Goal: Transaction & Acquisition: Book appointment/travel/reservation

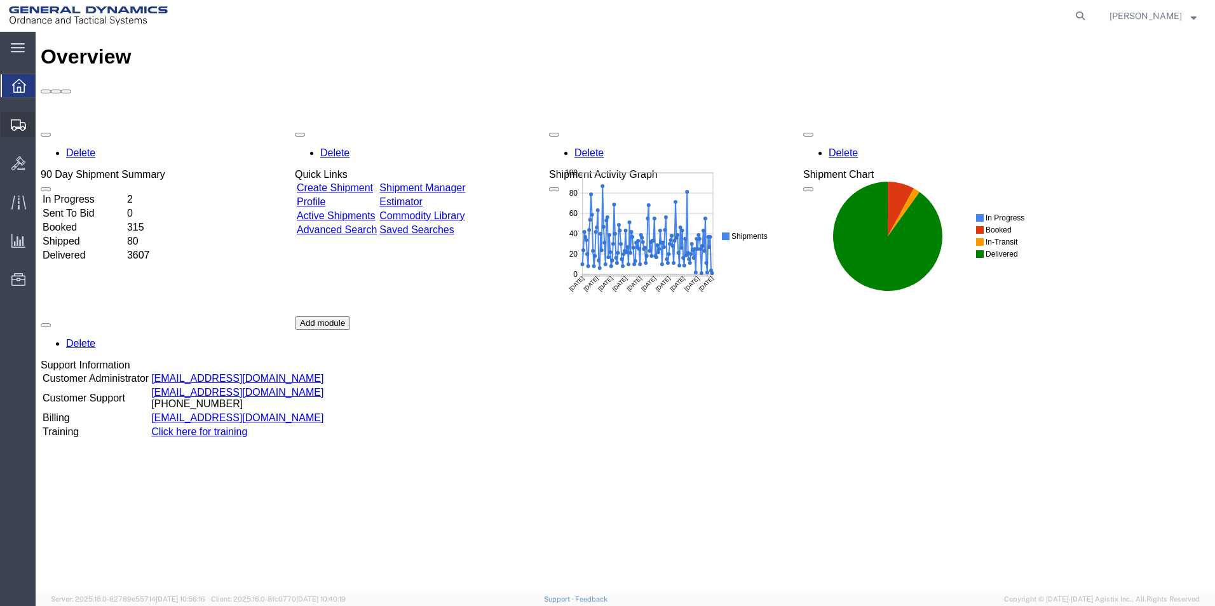
click at [0, 0] on span "Create Shipment" at bounding box center [0, 0] width 0 height 0
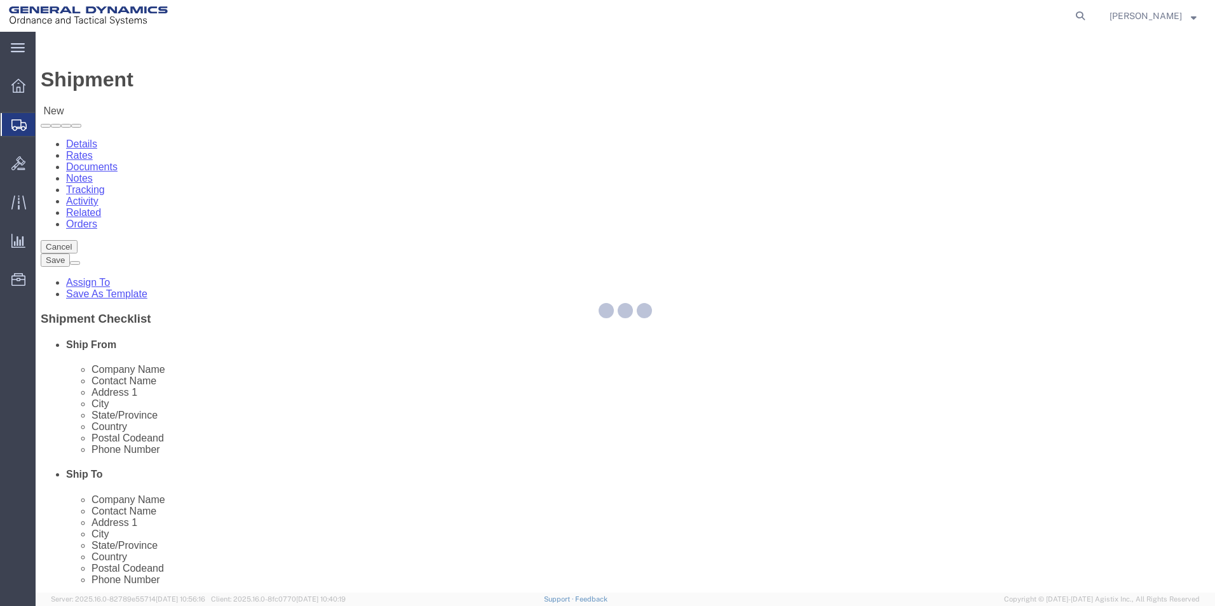
select select
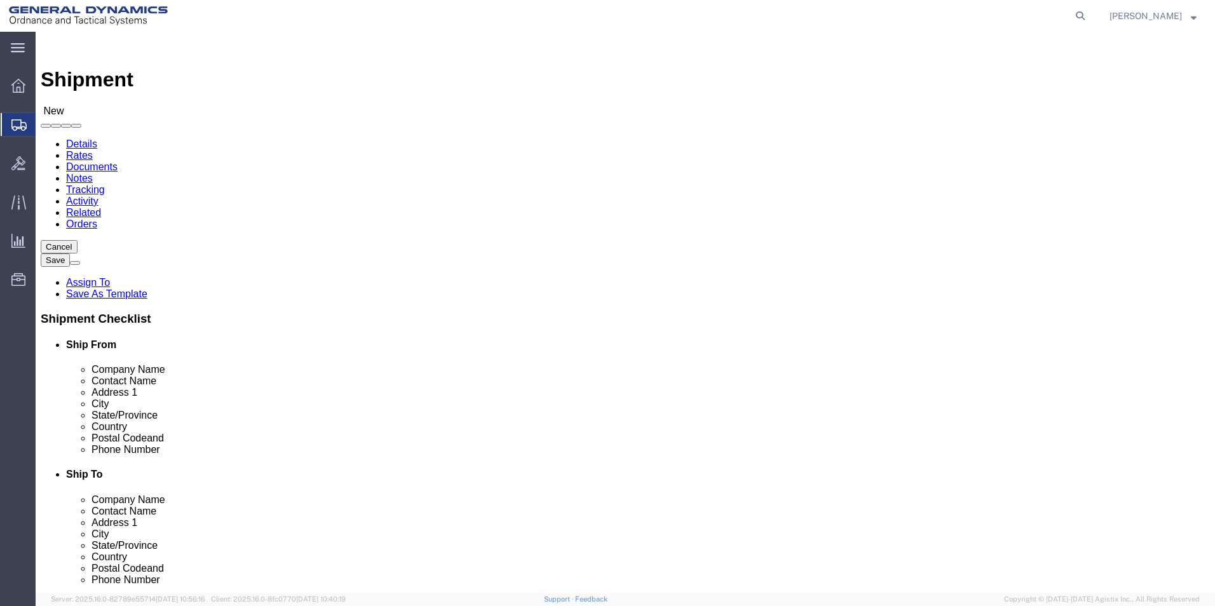
select select "MYPROFILE"
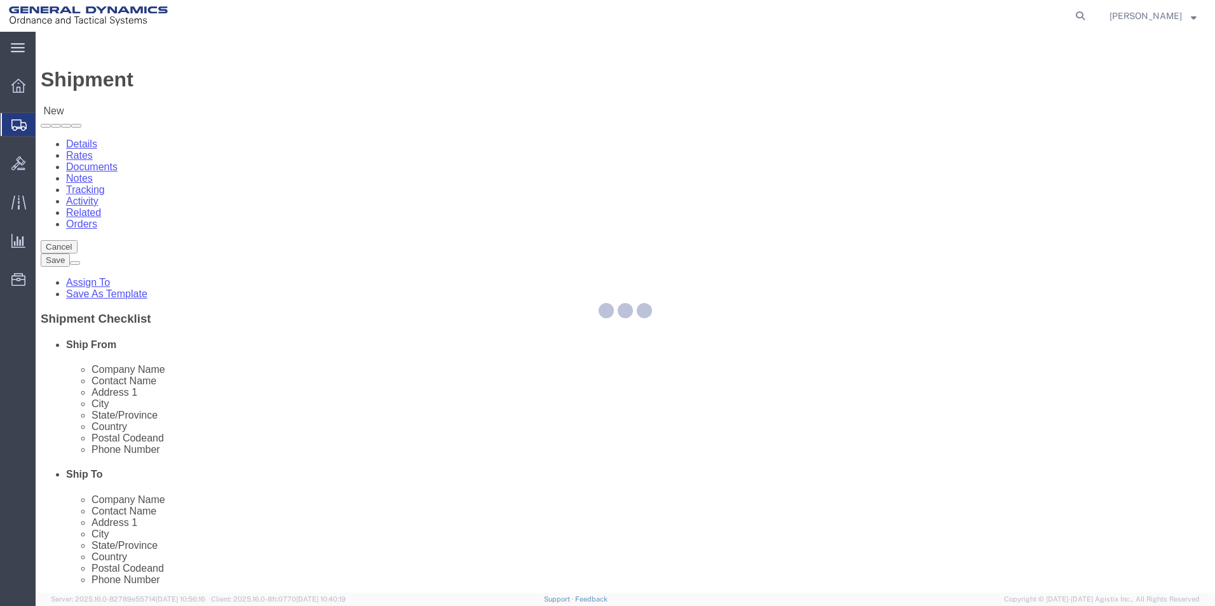
select select "AL"
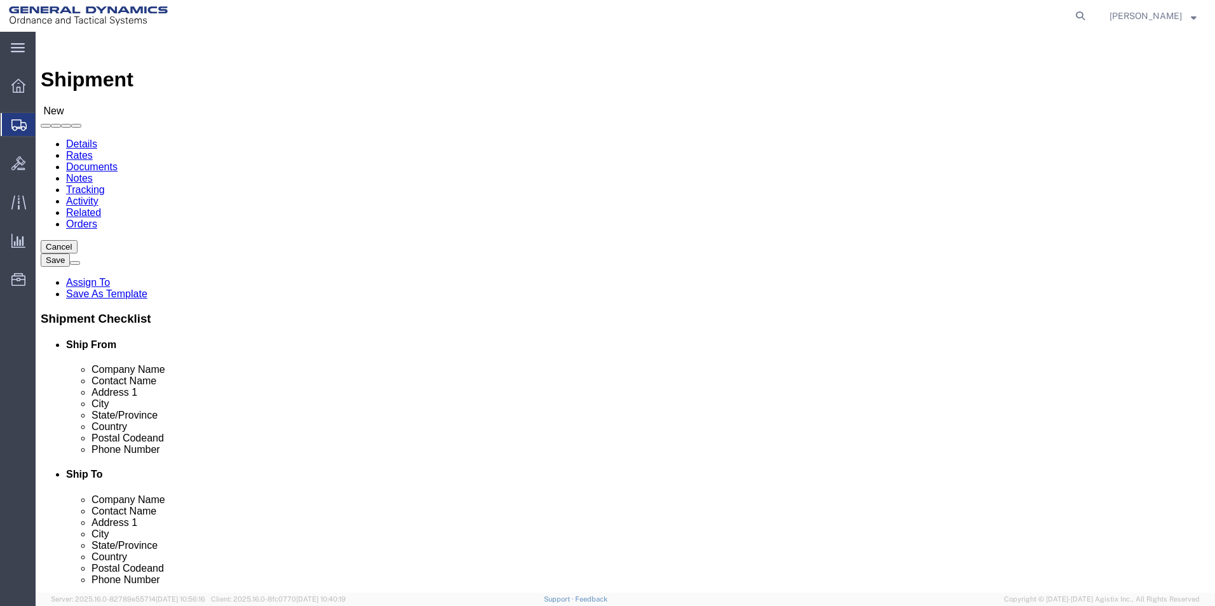
click input "text"
drag, startPoint x: 696, startPoint y: 236, endPoint x: 418, endPoint y: 202, distance: 280.3
click div "Ship From Location Location My Profile Location My Profile Location GD-OTS [GEO…"
type input "CHROMALL"
click p "- CHROMALLOY SAN DIEGO - (ATTN: [PERSON_NAME]) [STREET_ADDRESS]"
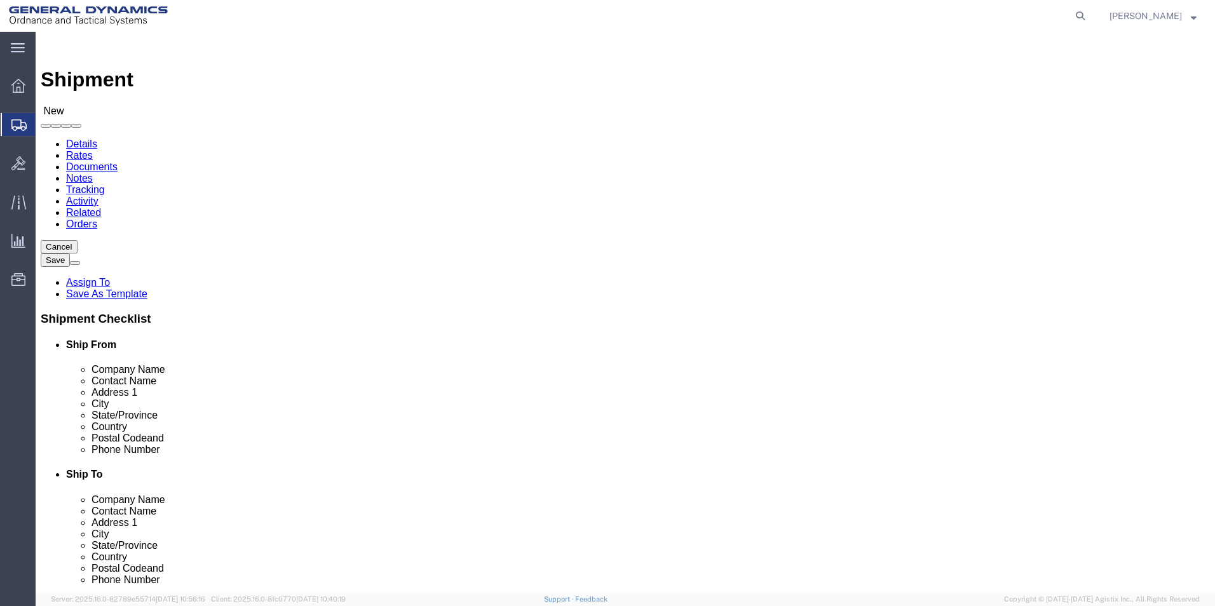
select select "CA"
type input "CHROMALLOY [GEOGRAPHIC_DATA]"
drag, startPoint x: 757, startPoint y: 259, endPoint x: 658, endPoint y: 255, distance: 99.2
click input "text"
type input "ATTN: RECEIVING"
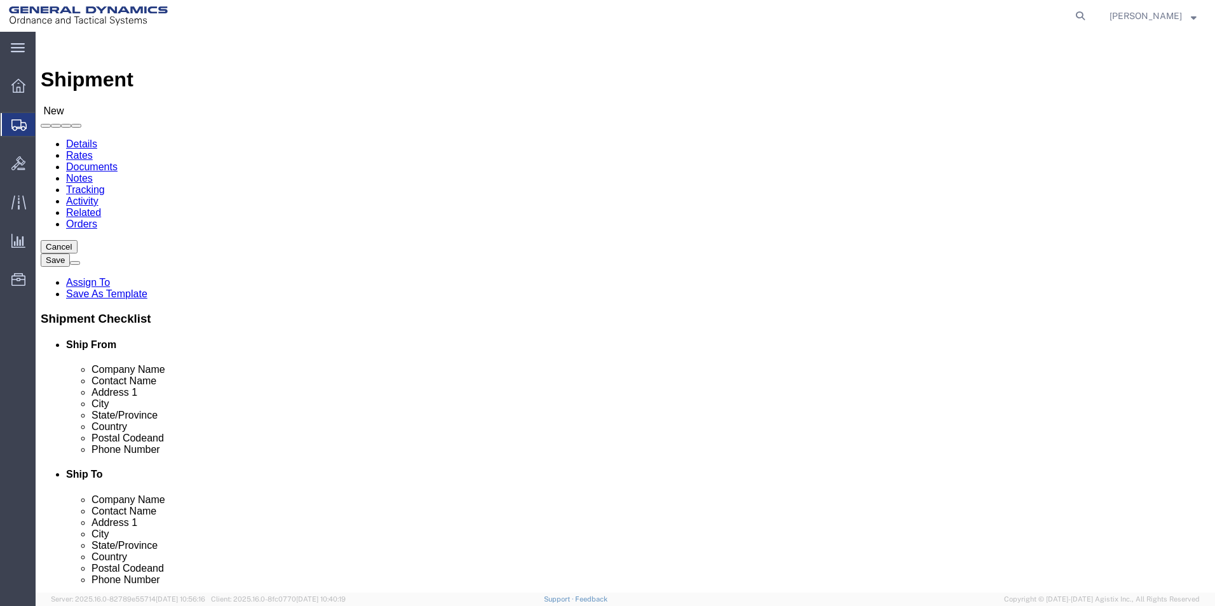
drag, startPoint x: 701, startPoint y: 454, endPoint x: 693, endPoint y: 450, distance: 9.1
click input "text"
type input "[EMAIL_ADDRESS][PERSON_NAME][DOMAIN_NAME]"
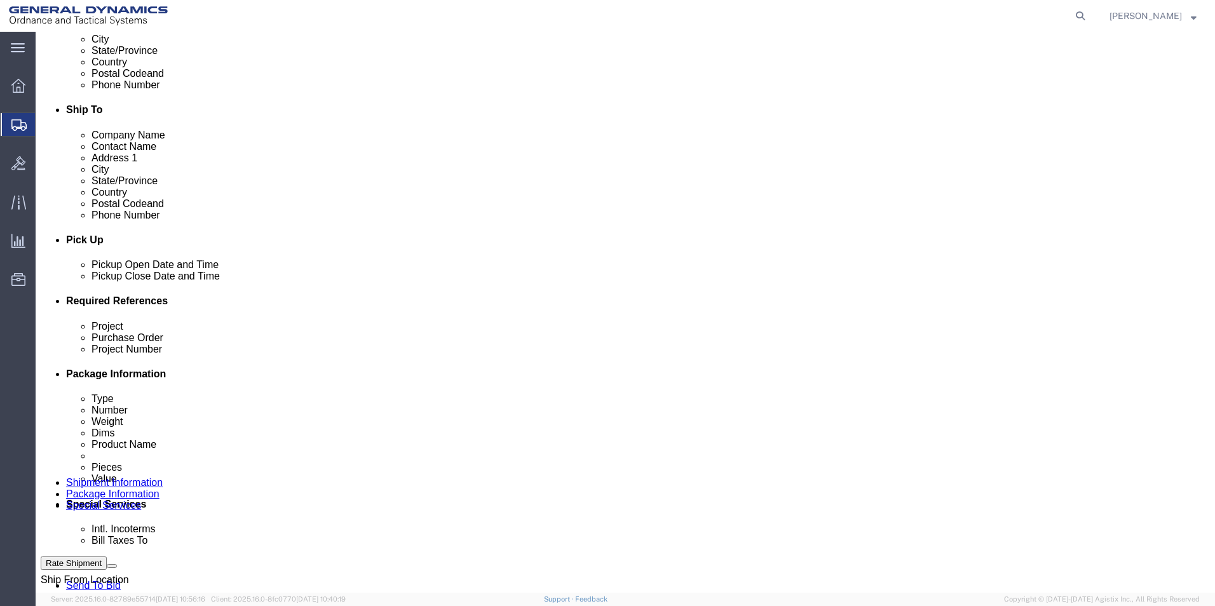
scroll to position [381, 0]
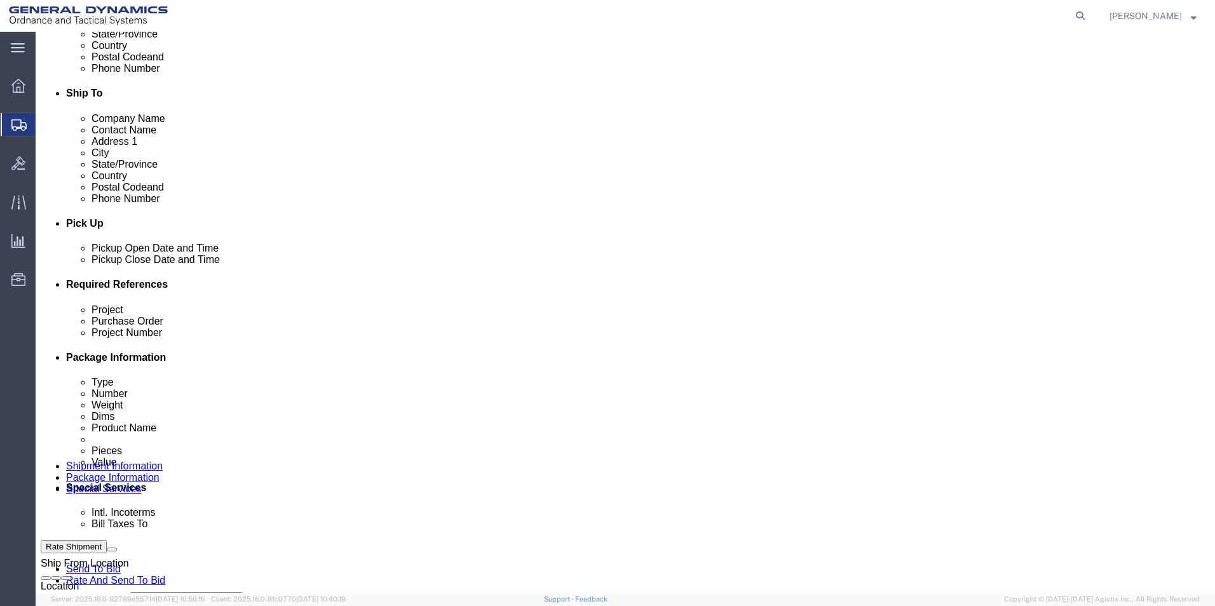
click input "text"
type input "AMRAAM"
type input "93394"
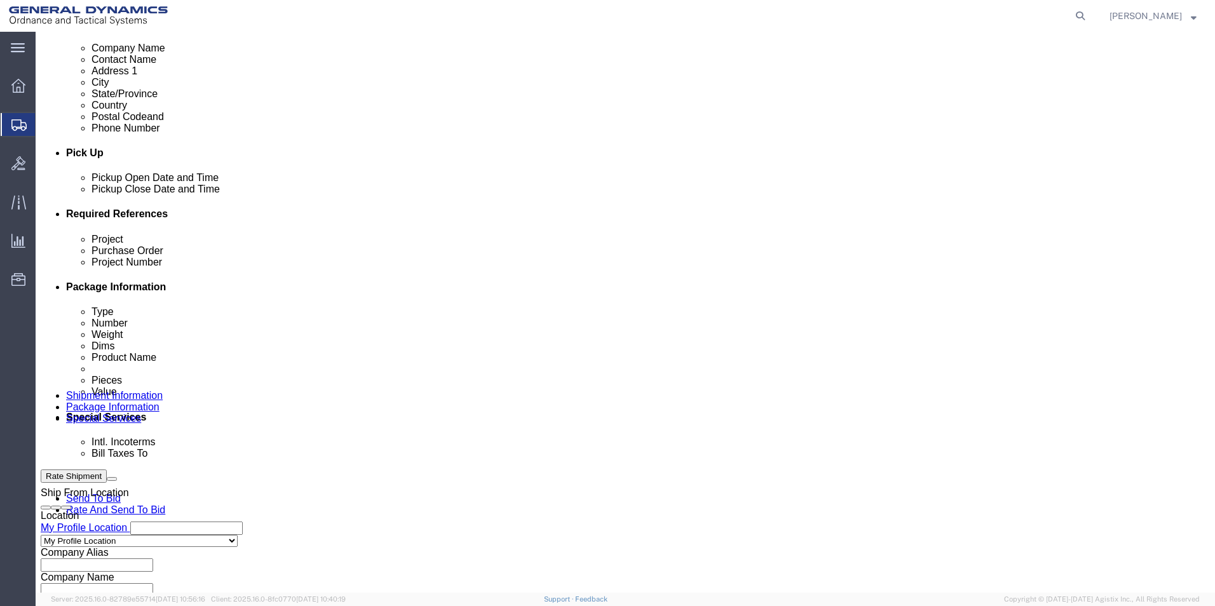
scroll to position [508, 0]
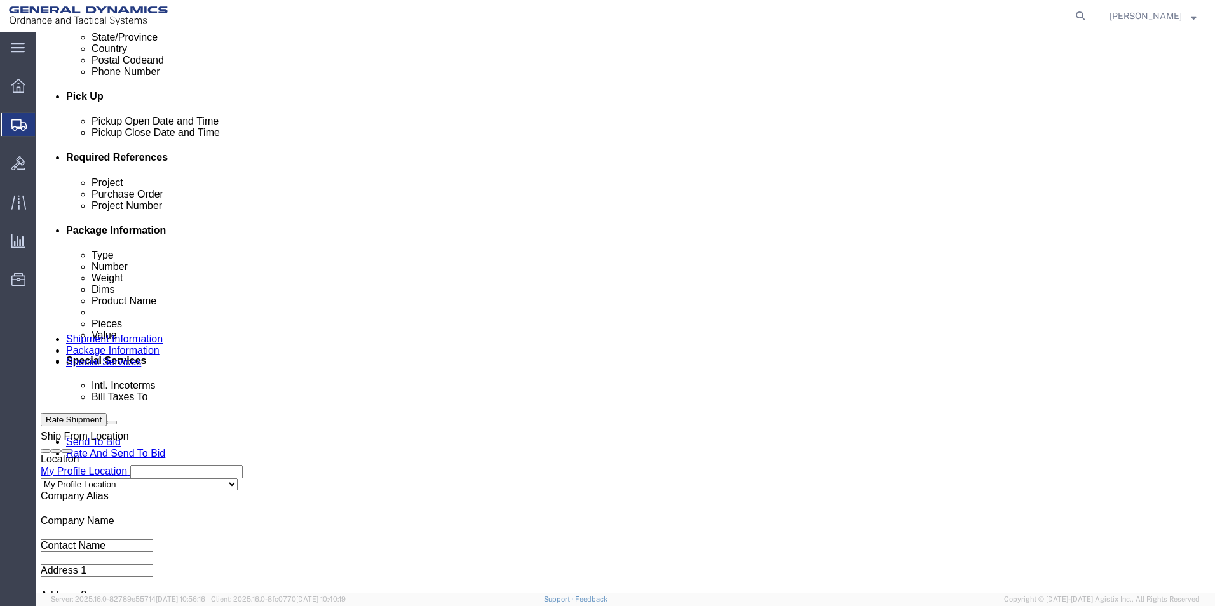
type input "45000006"
click select "Select Air Less than Truckload Multi-Leg Ocean Freight Rail Small Parcel Truckl…"
select select "SMAL"
click select "Select Air Less than Truckload Multi-Leg Ocean Freight Rail Small Parcel Truckl…"
click button "Continue"
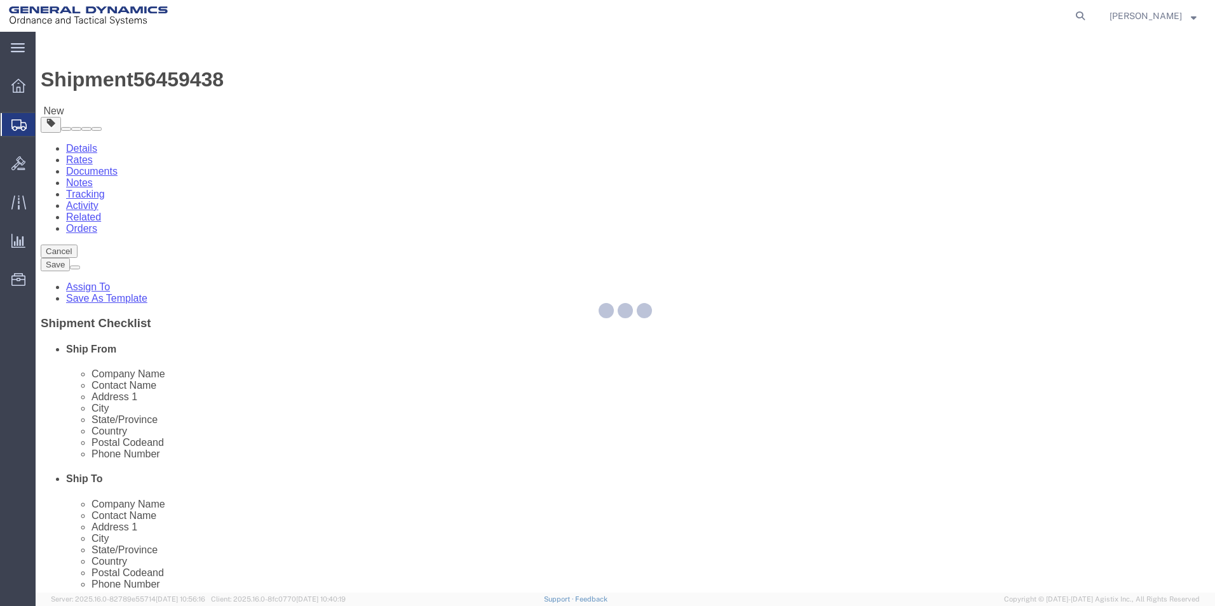
select select "YRPK"
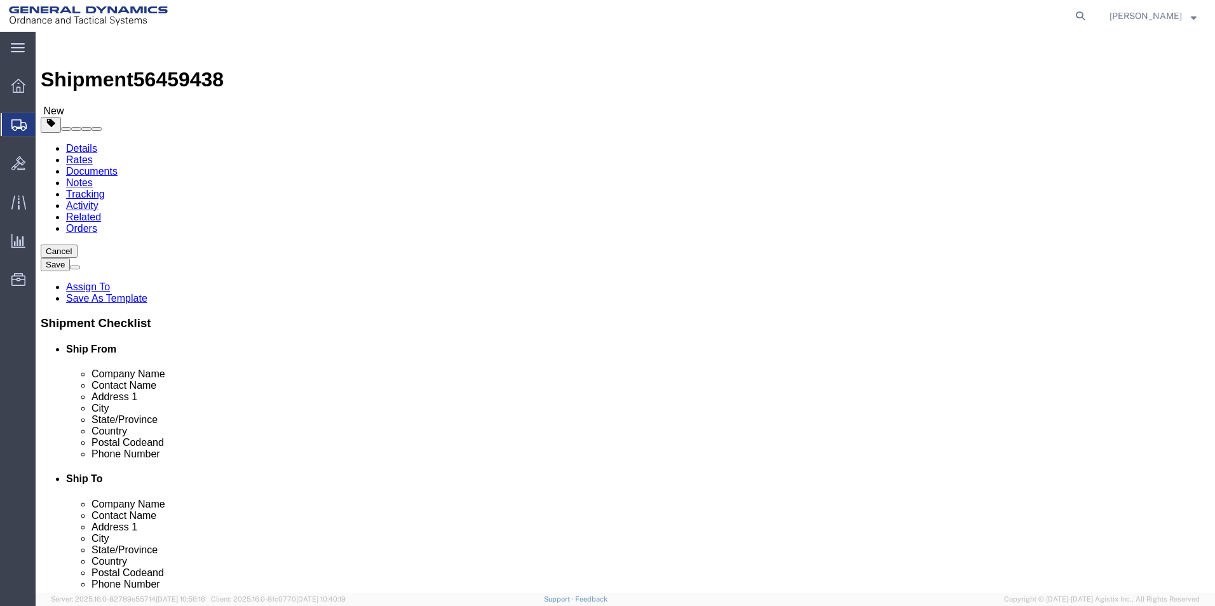
click input "text"
type input "1"
type input "26"
type input "16"
type input "24"
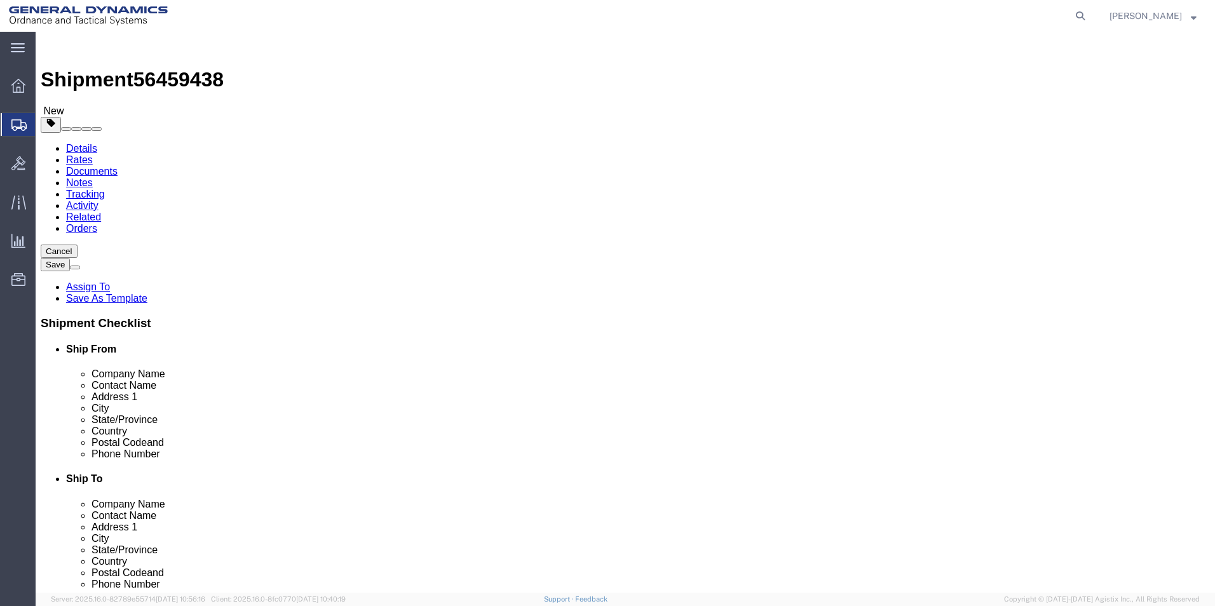
type input "63"
click link "Add Content"
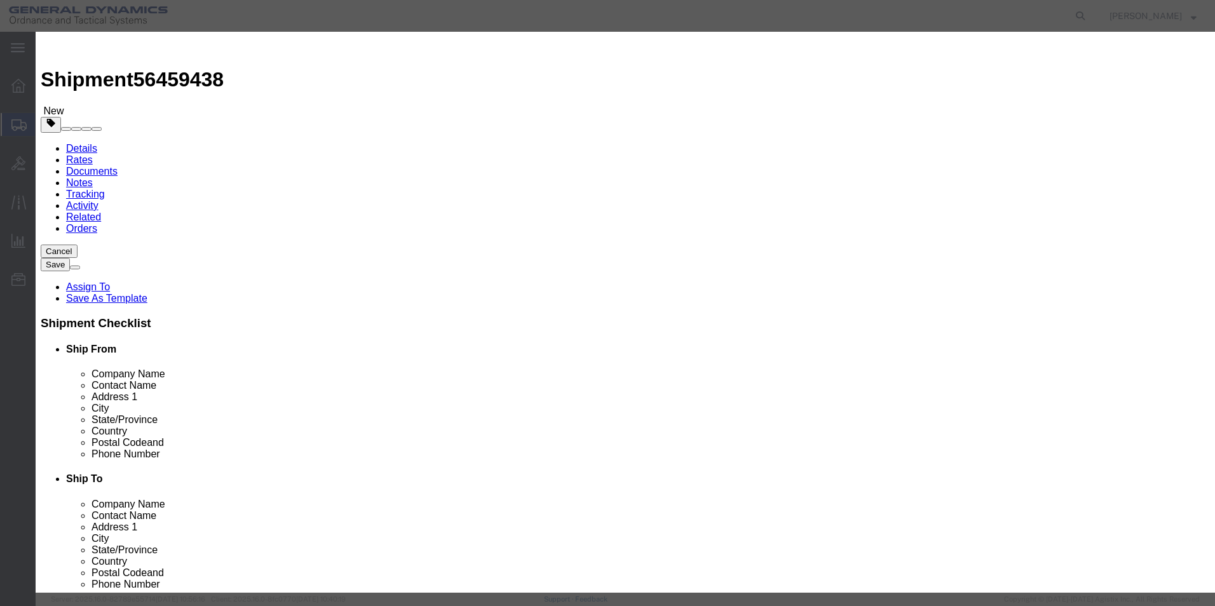
click input "text"
type input "METAL PARTS"
type input "20"
type input "1"
click button "Save & Close"
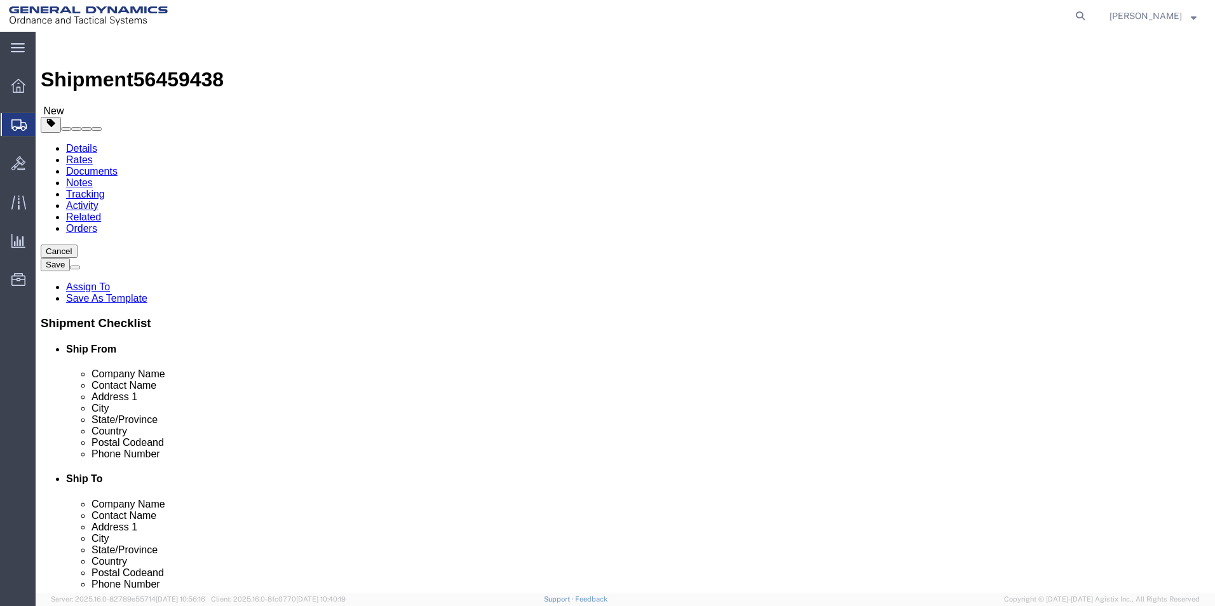
click button "Rate Shipment"
